Goal: Information Seeking & Learning: Learn about a topic

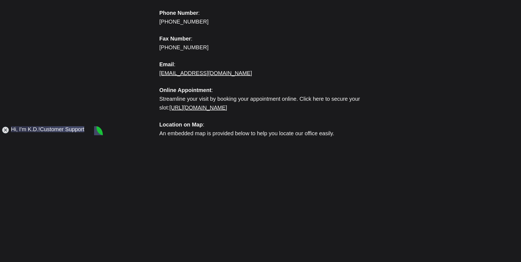
scroll to position [192, 0]
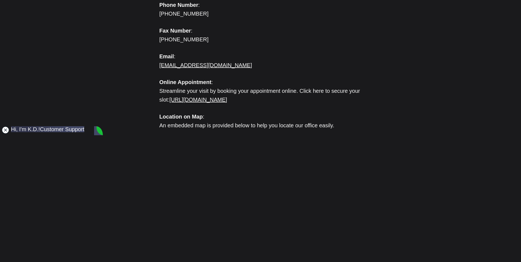
click at [5, 130] on jdiv at bounding box center [6, 130] width 8 height 8
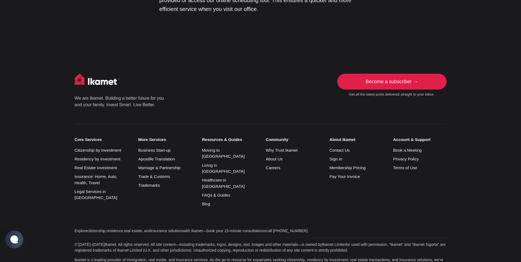
scroll to position [531, 0]
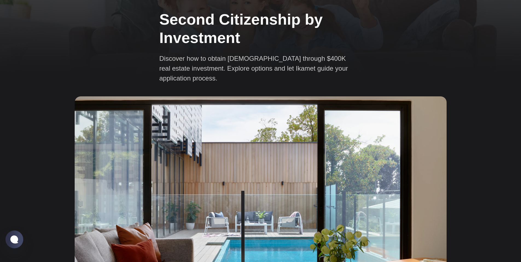
scroll to position [27, 0]
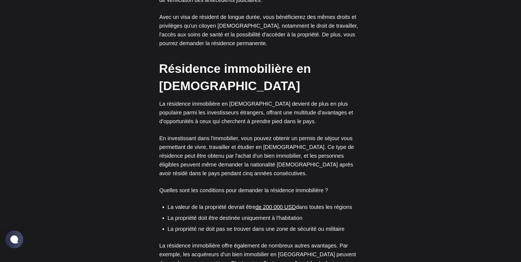
scroll to position [794, 0]
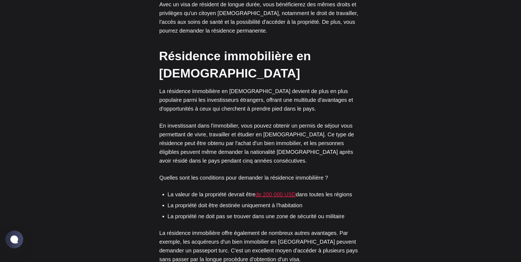
click at [287, 191] on font "de 200 000 USD" at bounding box center [276, 194] width 40 height 6
